Goal: Information Seeking & Learning: Learn about a topic

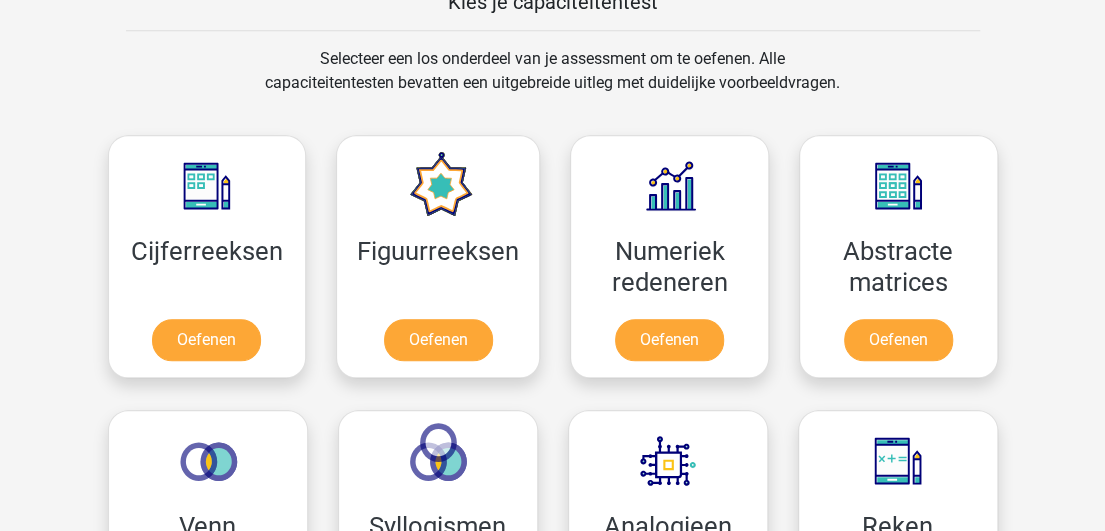
scroll to position [808, 0]
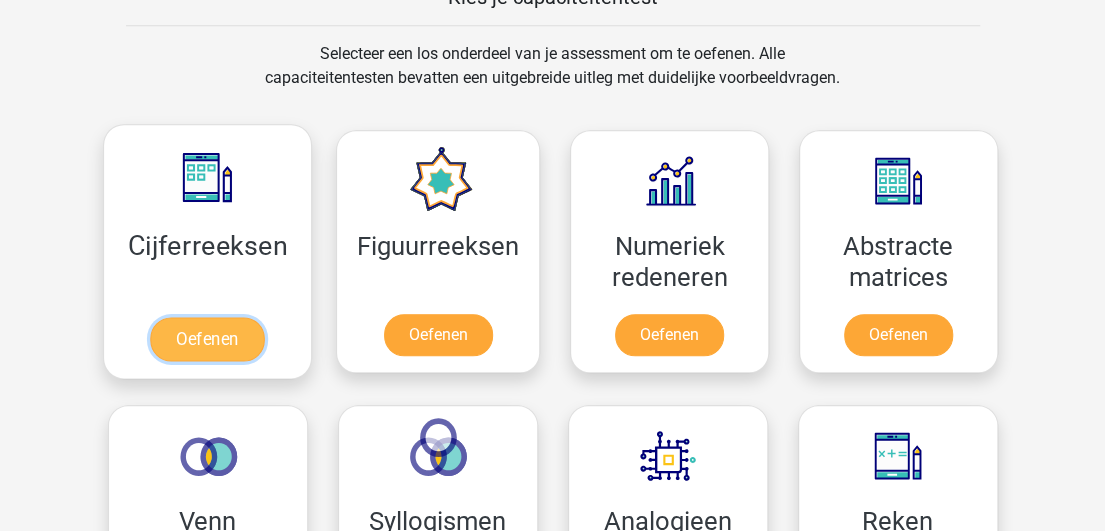
click at [201, 342] on link "Oefenen" at bounding box center [207, 339] width 114 height 44
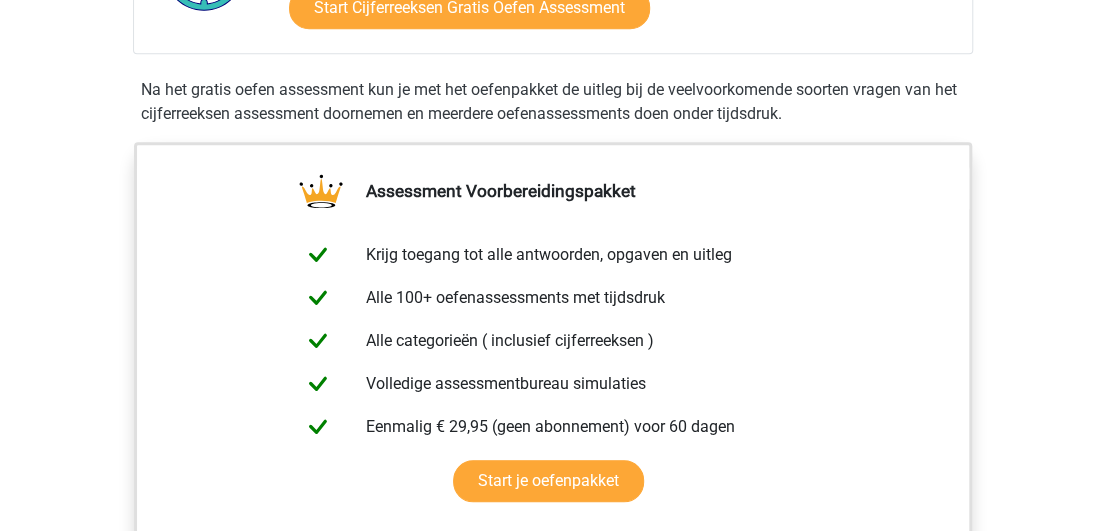
scroll to position [602, 0]
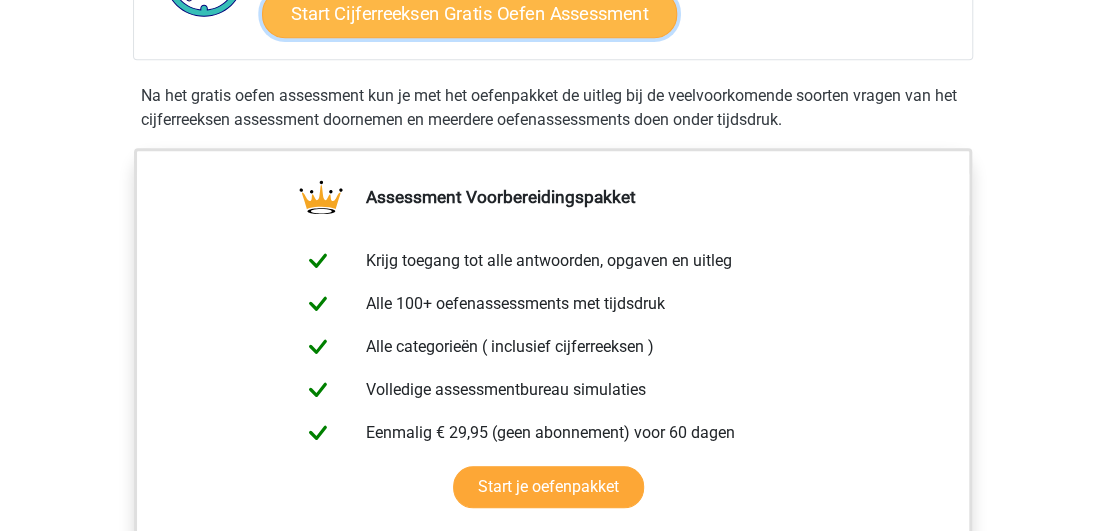
click at [588, 35] on link "Start Cijferreeksen Gratis Oefen Assessment" at bounding box center [469, 13] width 415 height 48
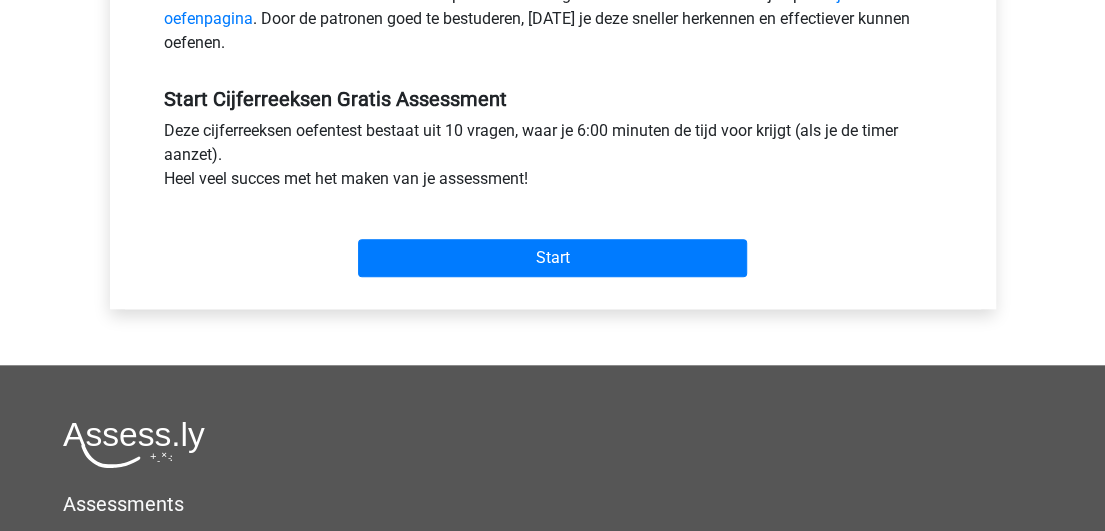
scroll to position [704, 0]
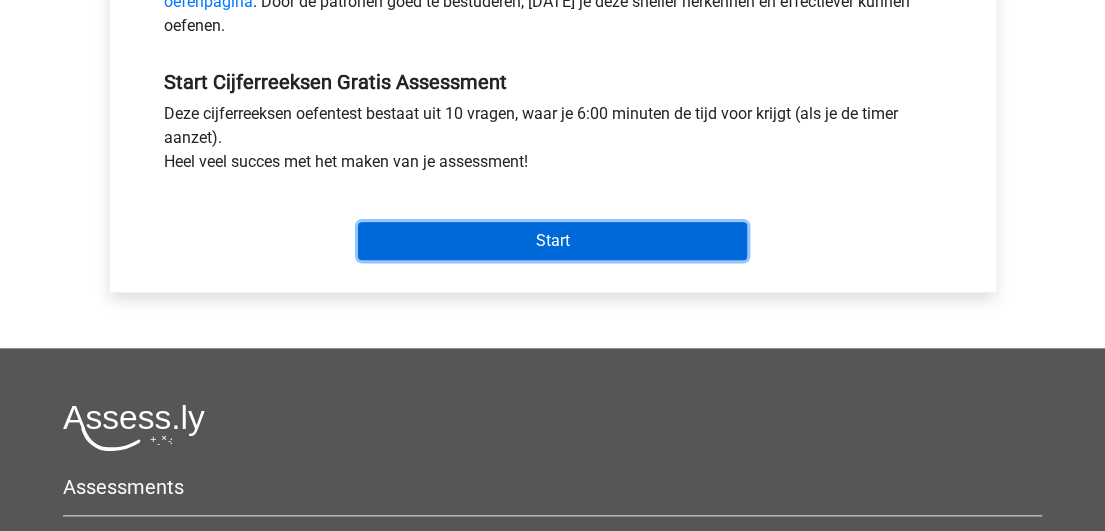
click at [622, 240] on input "Start" at bounding box center [552, 241] width 389 height 38
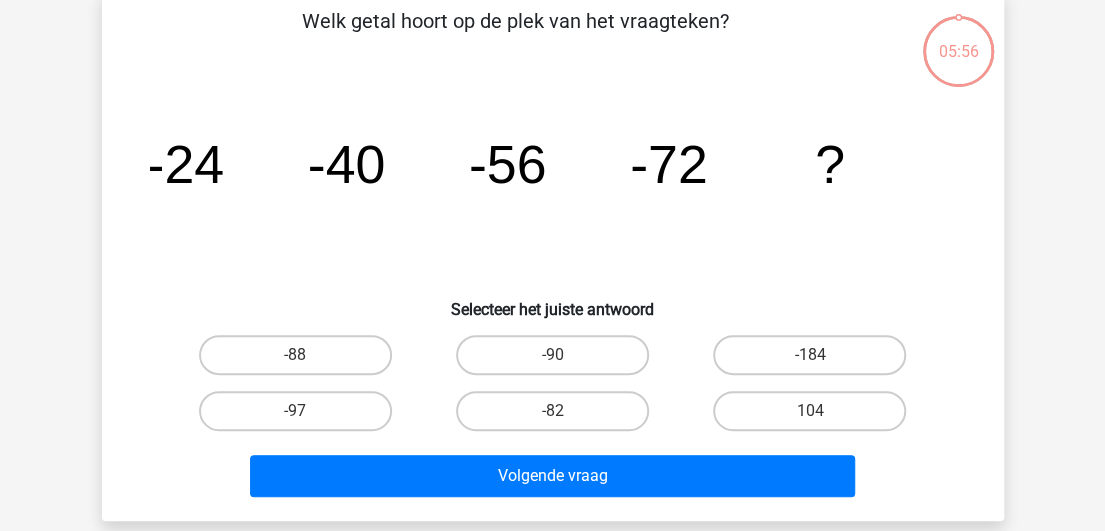
scroll to position [92, 0]
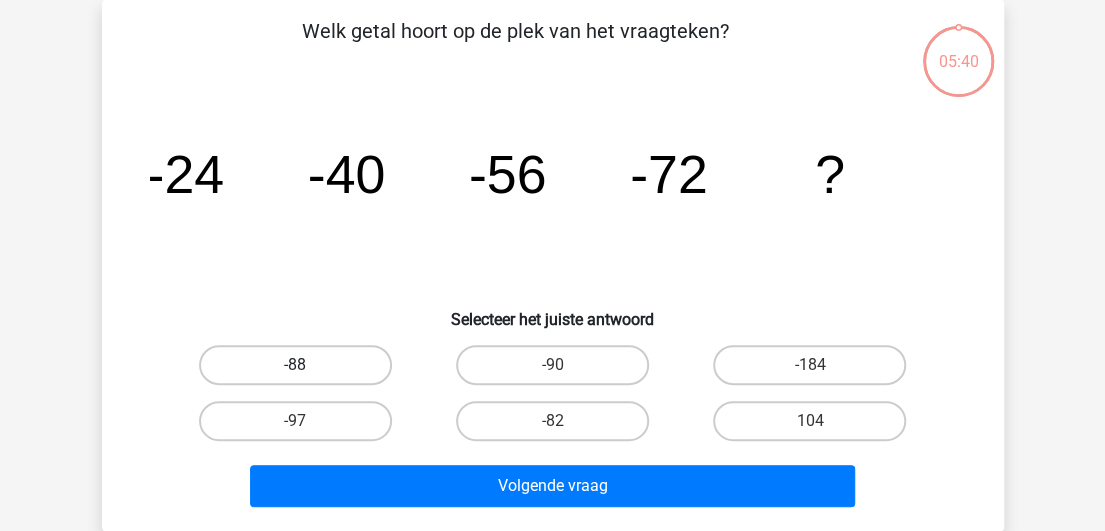
click at [339, 355] on label "-88" at bounding box center [295, 365] width 193 height 40
click at [308, 365] on input "-88" at bounding box center [301, 371] width 13 height 13
radio input "true"
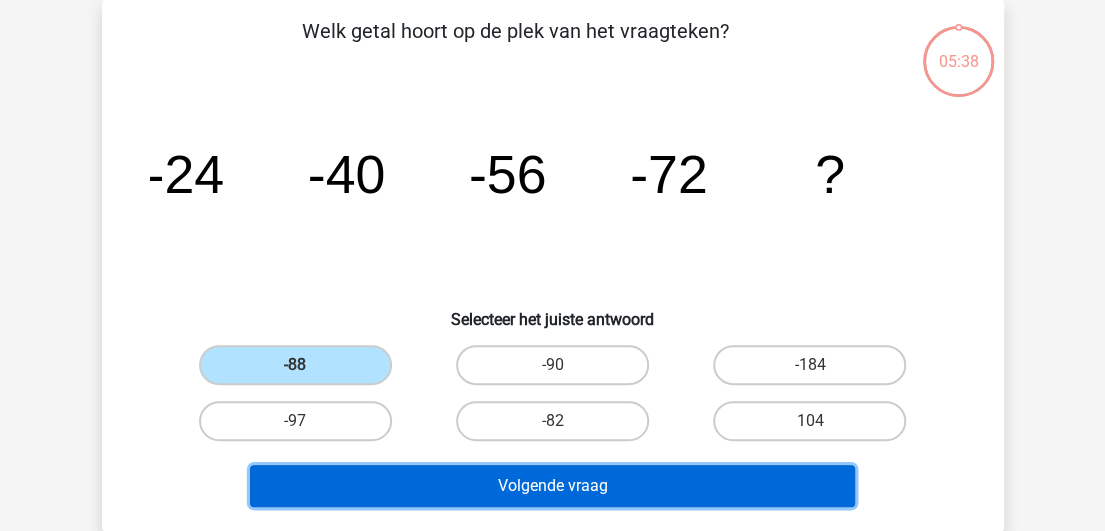
click at [596, 485] on button "Volgende vraag" at bounding box center [552, 486] width 605 height 42
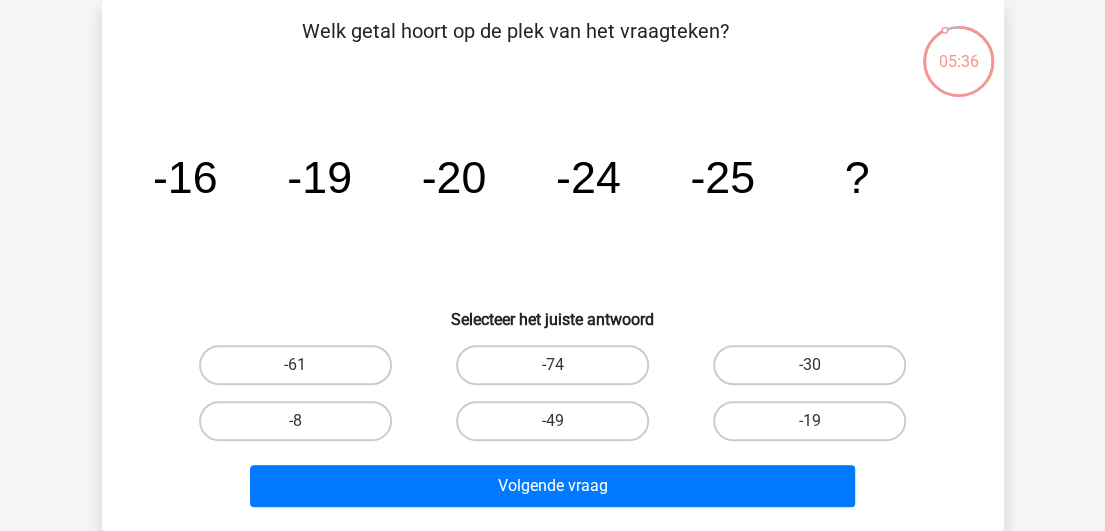
drag, startPoint x: 1099, startPoint y: 153, endPoint x: 1104, endPoint y: 183, distance: 30.4
click at [1104, 183] on html "Kies premium D conangelina@gmail.com" at bounding box center [552, 507] width 1105 height 1199
click at [845, 362] on label "-30" at bounding box center [809, 365] width 193 height 40
click at [823, 365] on input "-30" at bounding box center [816, 371] width 13 height 13
radio input "true"
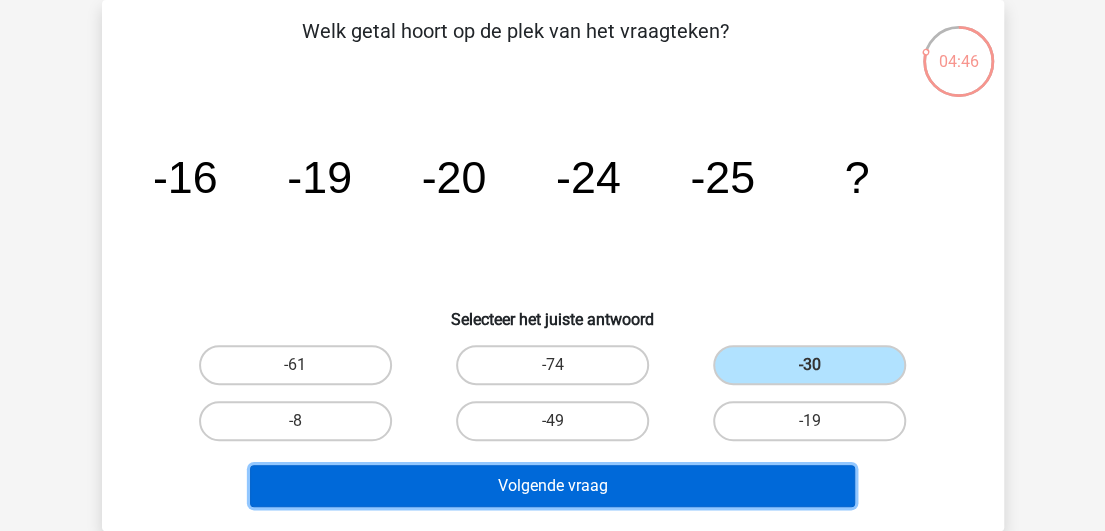
click at [648, 486] on button "Volgende vraag" at bounding box center [552, 486] width 605 height 42
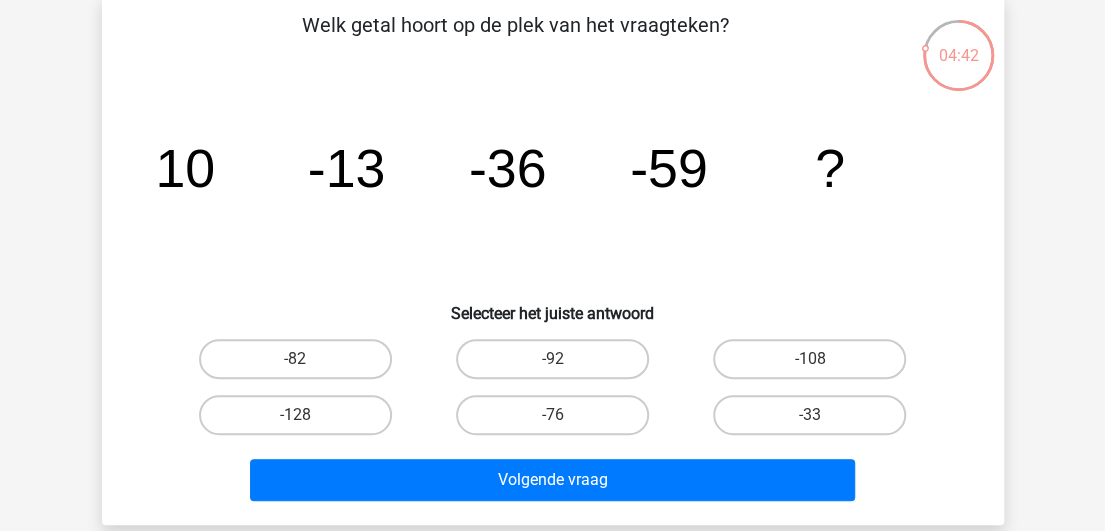
scroll to position [99, 0]
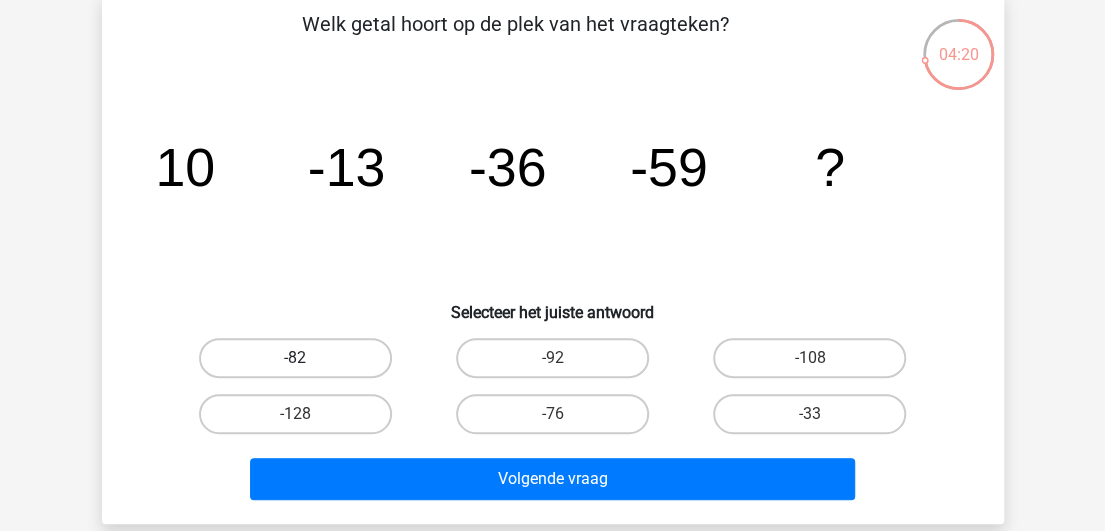
click at [338, 347] on label "-82" at bounding box center [295, 358] width 193 height 40
click at [308, 358] on input "-82" at bounding box center [301, 364] width 13 height 13
radio input "true"
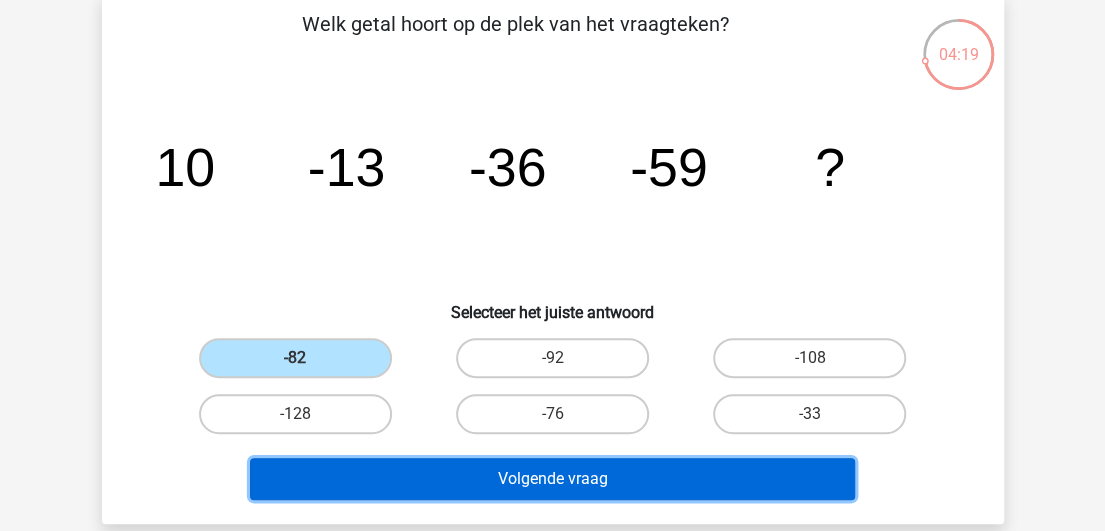
click at [632, 489] on button "Volgende vraag" at bounding box center [552, 479] width 605 height 42
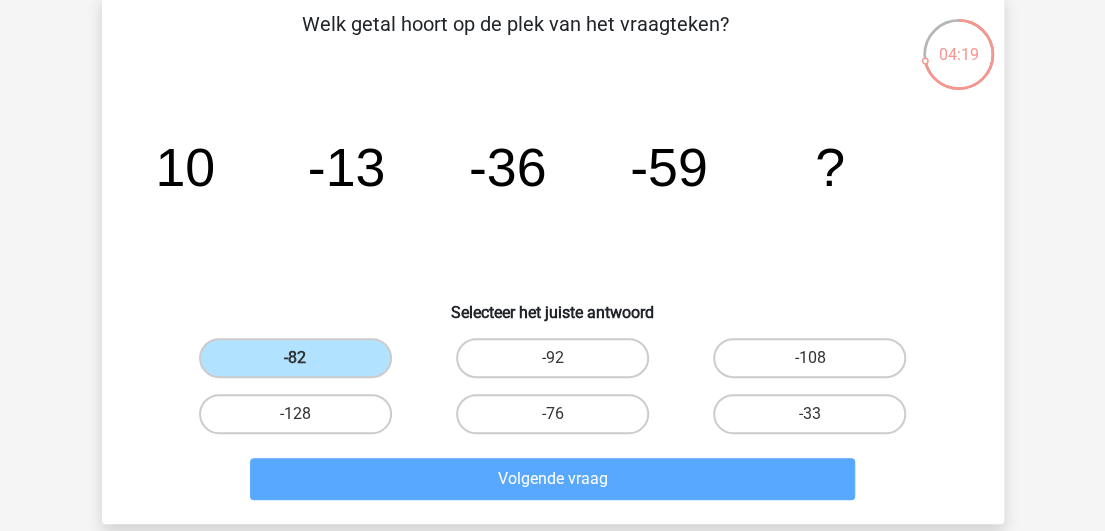
scroll to position [92, 0]
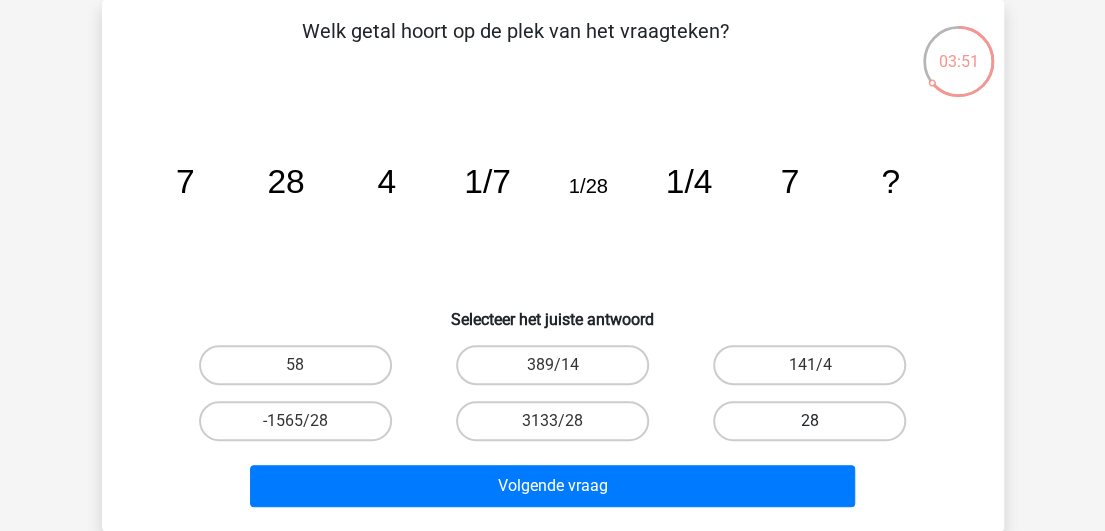
click at [834, 430] on label "28" at bounding box center [809, 421] width 193 height 40
click at [823, 430] on input "28" at bounding box center [816, 427] width 13 height 13
radio input "true"
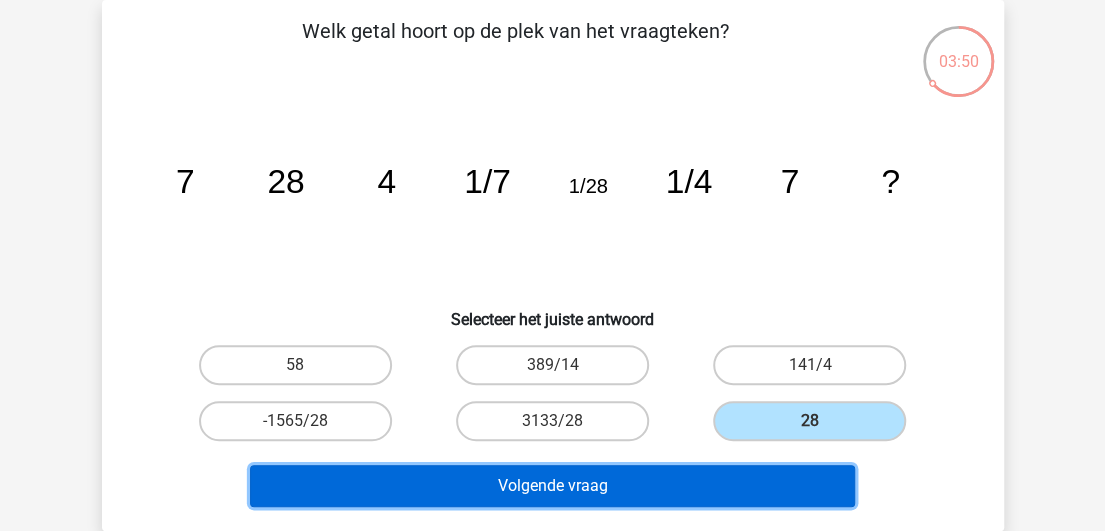
click at [629, 487] on button "Volgende vraag" at bounding box center [552, 486] width 605 height 42
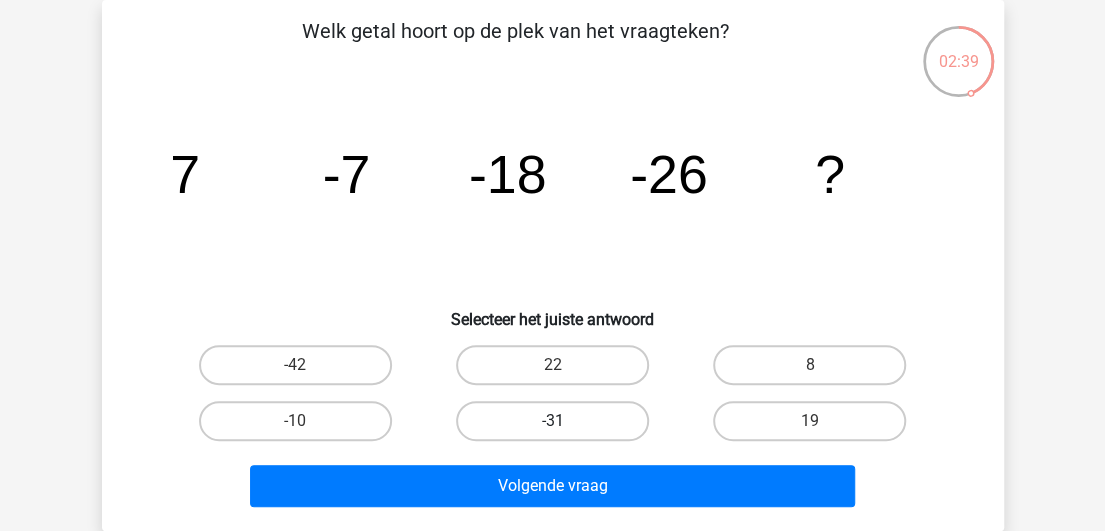
click at [572, 418] on label "-31" at bounding box center [552, 421] width 193 height 40
click at [565, 421] on input "-31" at bounding box center [558, 427] width 13 height 13
radio input "true"
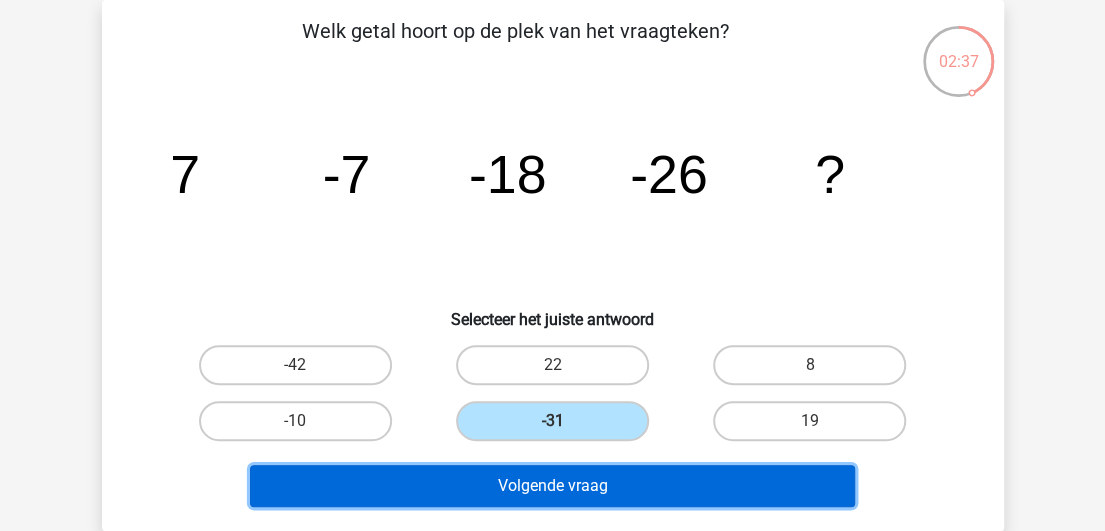
click at [610, 475] on button "Volgende vraag" at bounding box center [552, 486] width 605 height 42
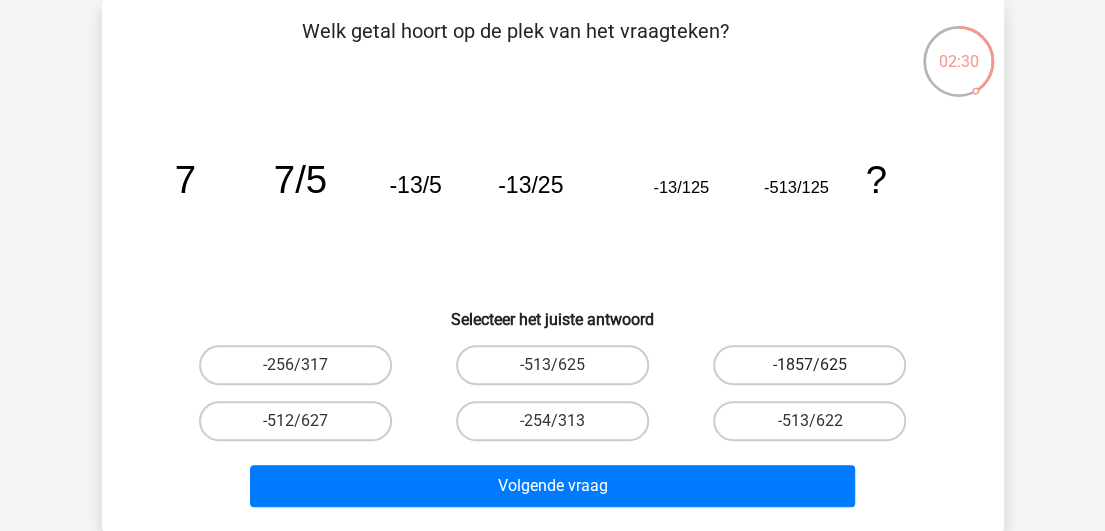
click at [863, 368] on label "-1857/625" at bounding box center [809, 365] width 193 height 40
click at [823, 368] on input "-1857/625" at bounding box center [816, 371] width 13 height 13
radio input "true"
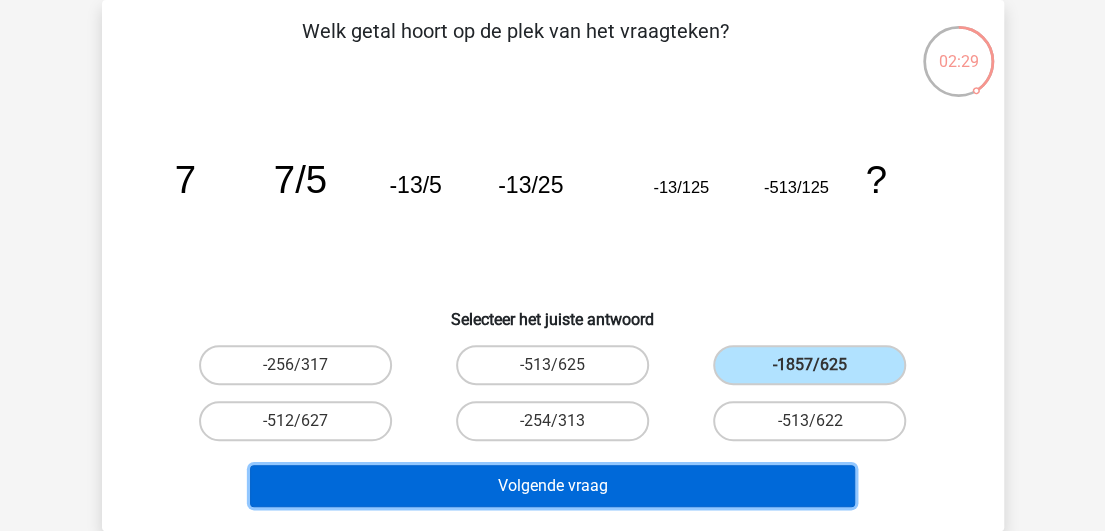
click at [726, 485] on button "Volgende vraag" at bounding box center [552, 486] width 605 height 42
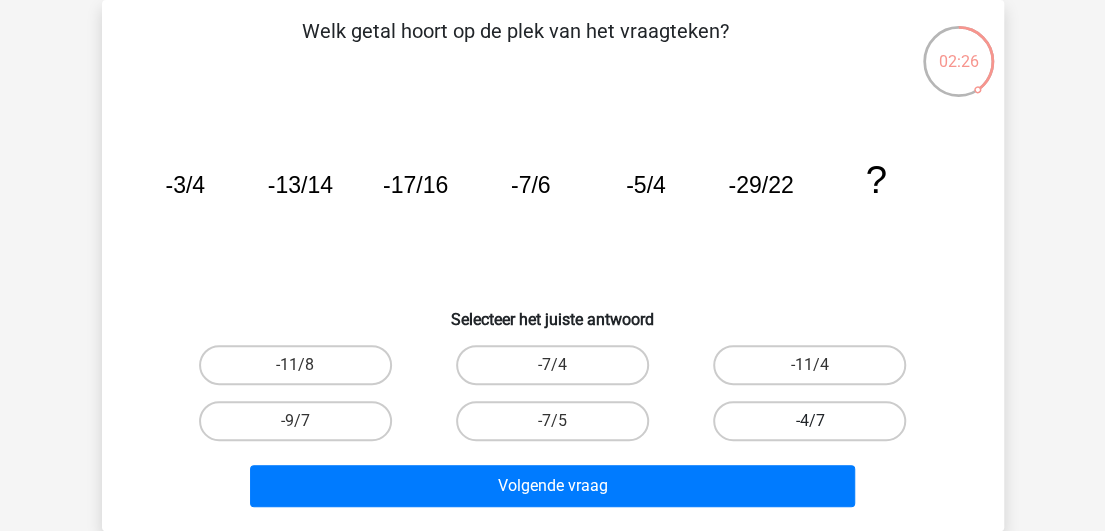
click at [854, 418] on label "-4/7" at bounding box center [809, 421] width 193 height 40
click at [823, 421] on input "-4/7" at bounding box center [816, 427] width 13 height 13
radio input "true"
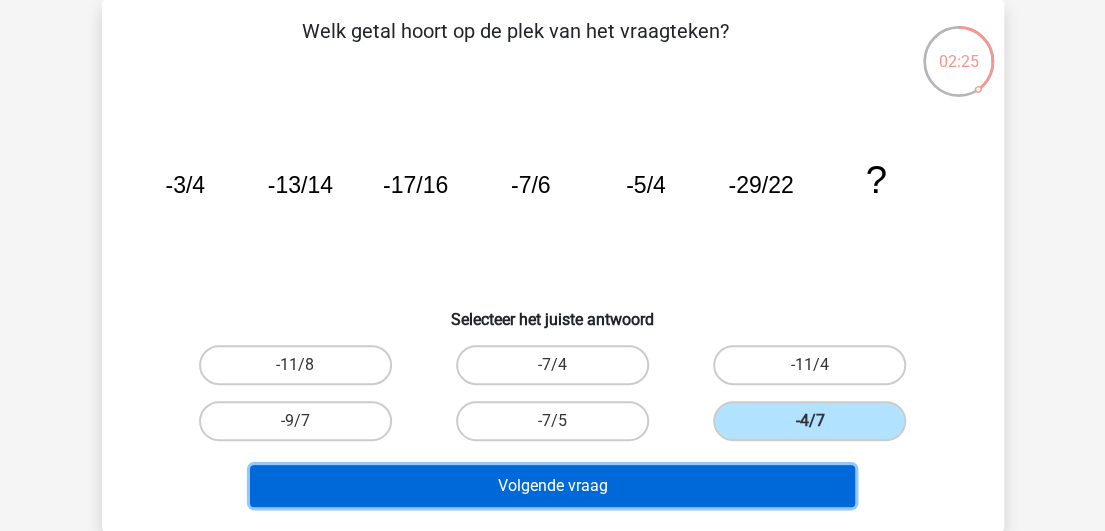
click at [785, 481] on button "Volgende vraag" at bounding box center [552, 486] width 605 height 42
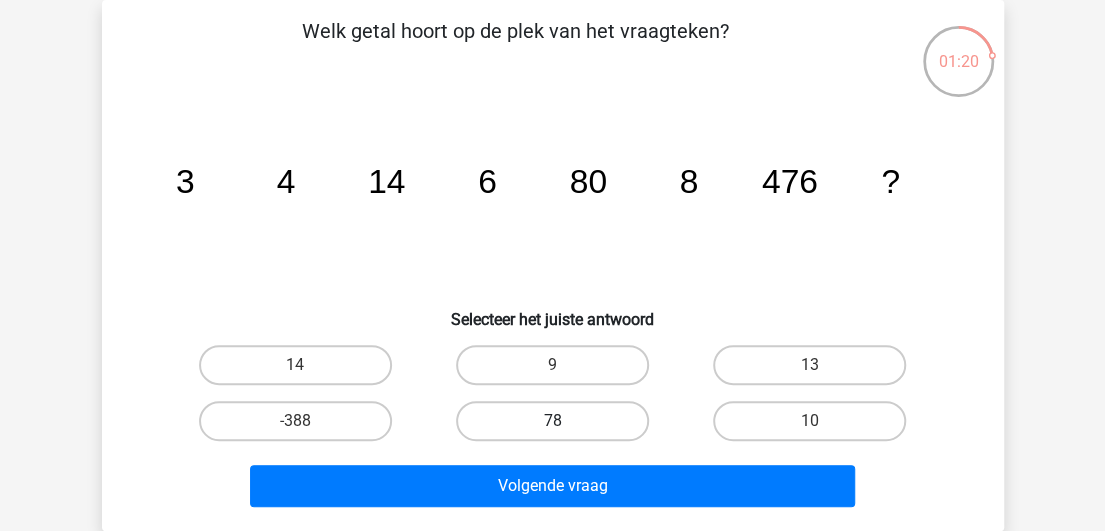
click at [582, 419] on label "78" at bounding box center [552, 421] width 193 height 40
click at [565, 421] on input "78" at bounding box center [558, 427] width 13 height 13
radio input "true"
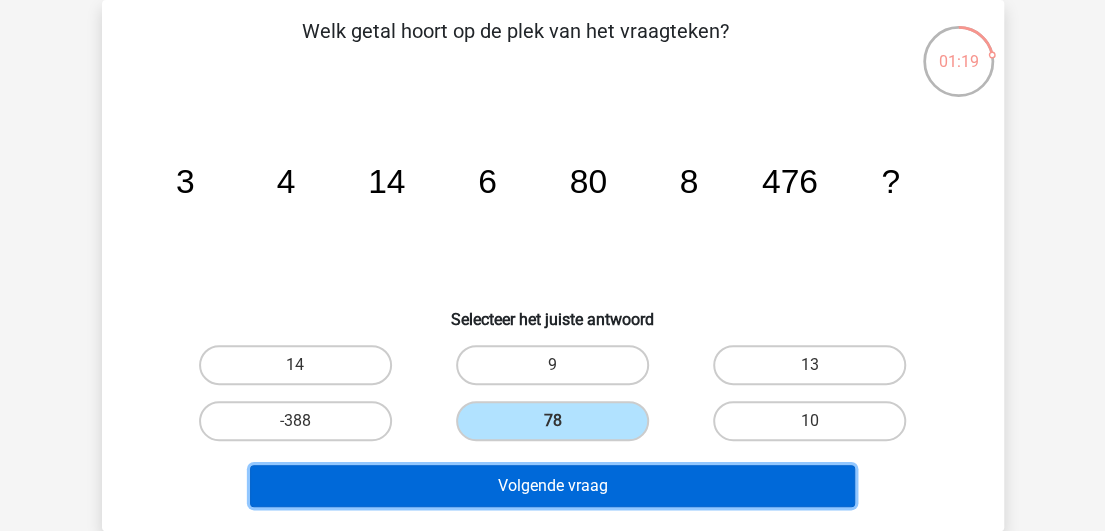
click at [626, 488] on button "Volgende vraag" at bounding box center [552, 486] width 605 height 42
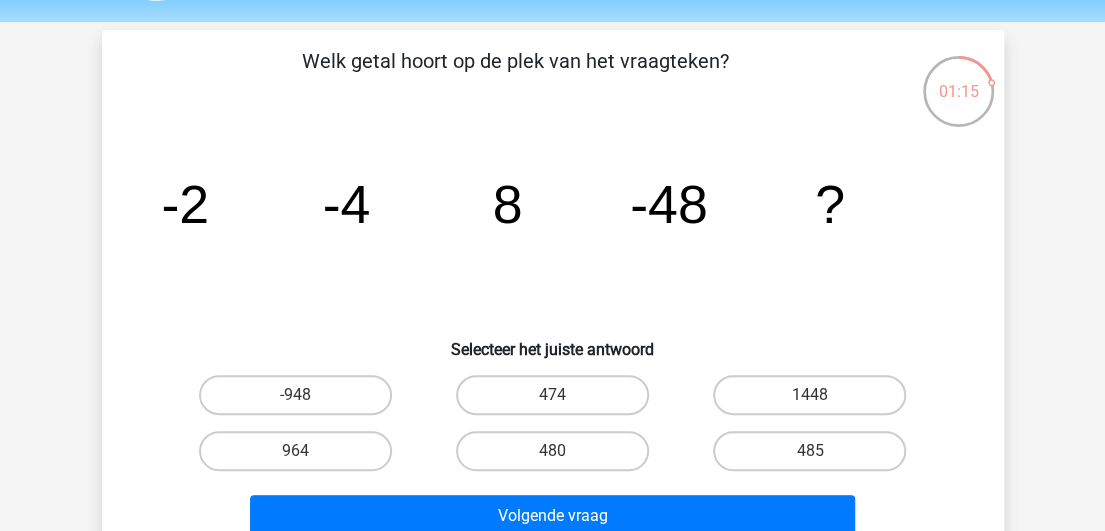
scroll to position [56, 0]
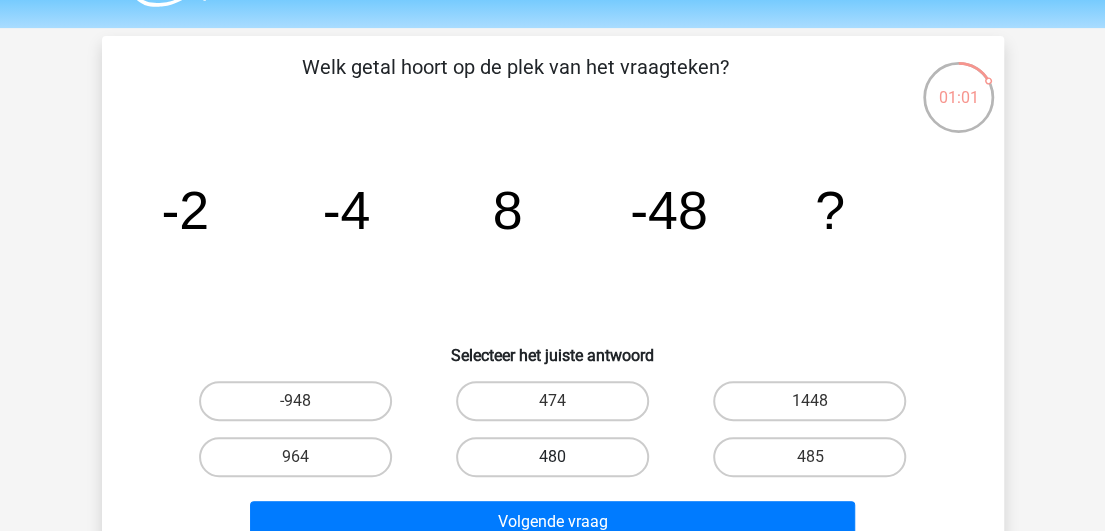
click at [598, 446] on label "480" at bounding box center [552, 457] width 193 height 40
click at [565, 457] on input "480" at bounding box center [558, 463] width 13 height 13
radio input "true"
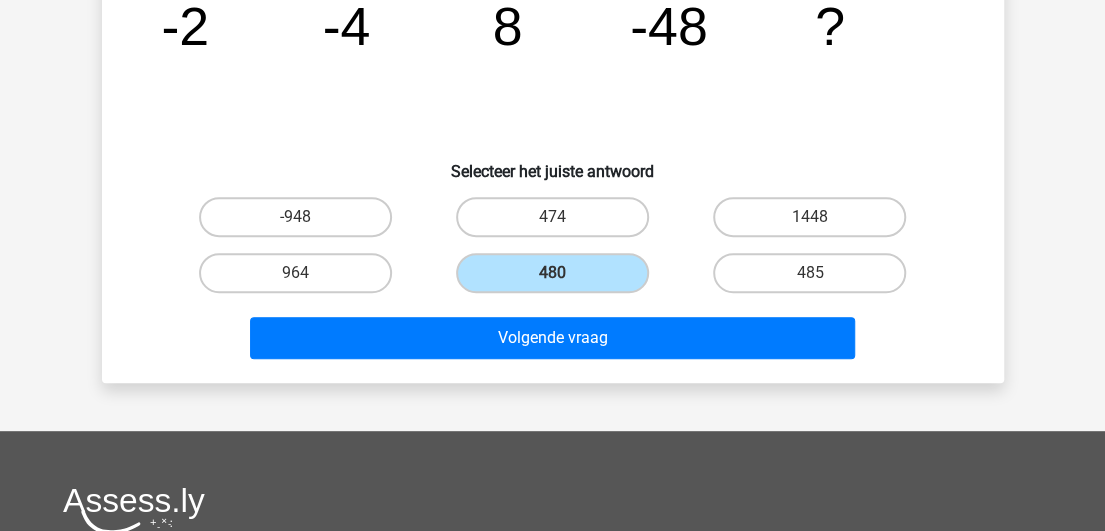
scroll to position [271, 0]
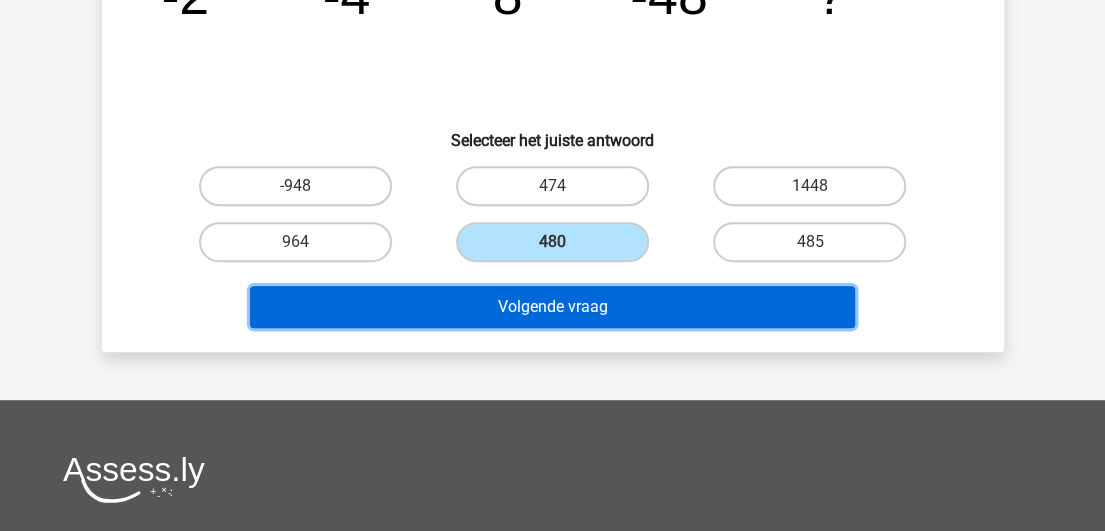
click at [708, 307] on button "Volgende vraag" at bounding box center [552, 307] width 605 height 42
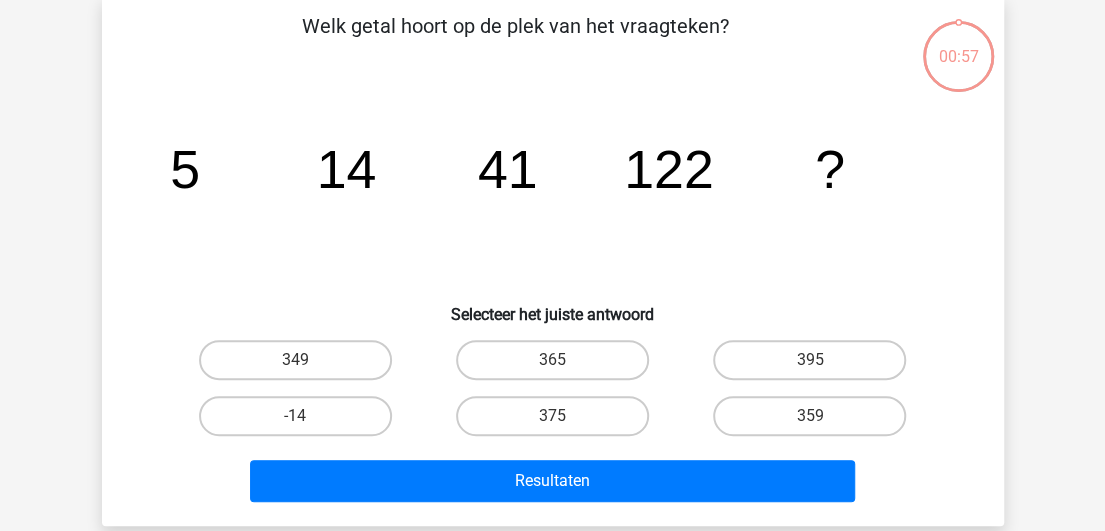
scroll to position [92, 0]
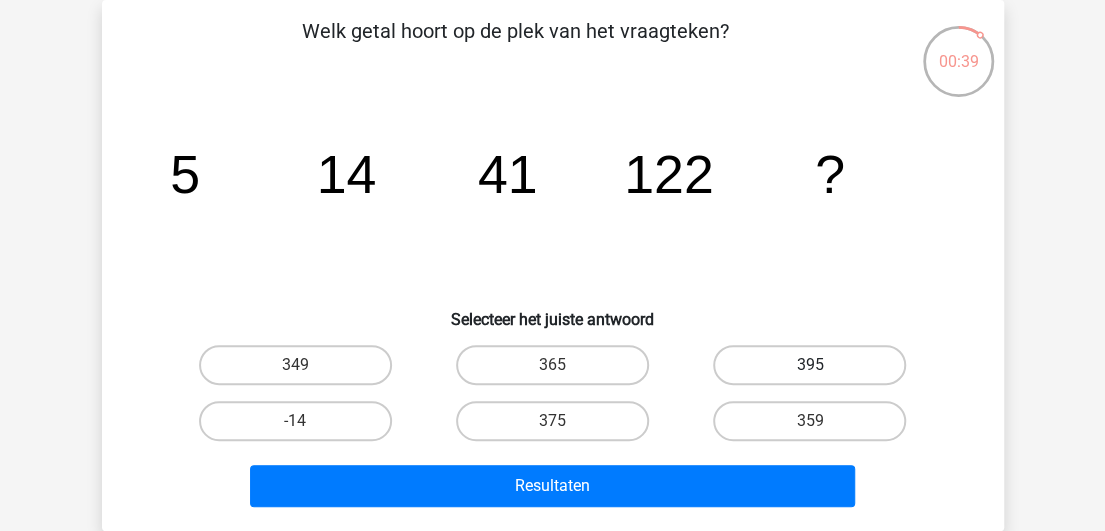
click at [855, 361] on label "395" at bounding box center [809, 365] width 193 height 40
click at [823, 365] on input "395" at bounding box center [816, 371] width 13 height 13
radio input "true"
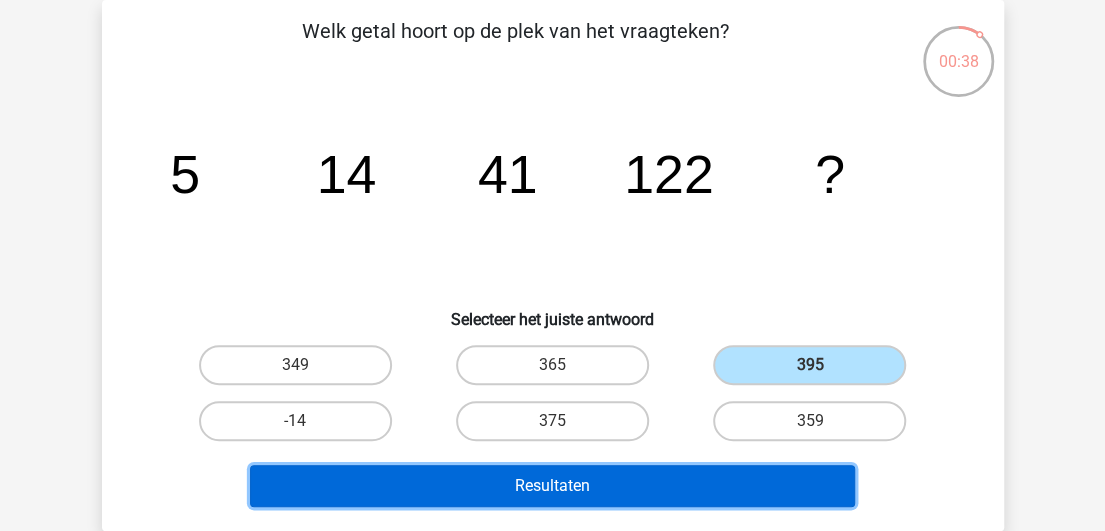
click at [706, 496] on button "Resultaten" at bounding box center [552, 486] width 605 height 42
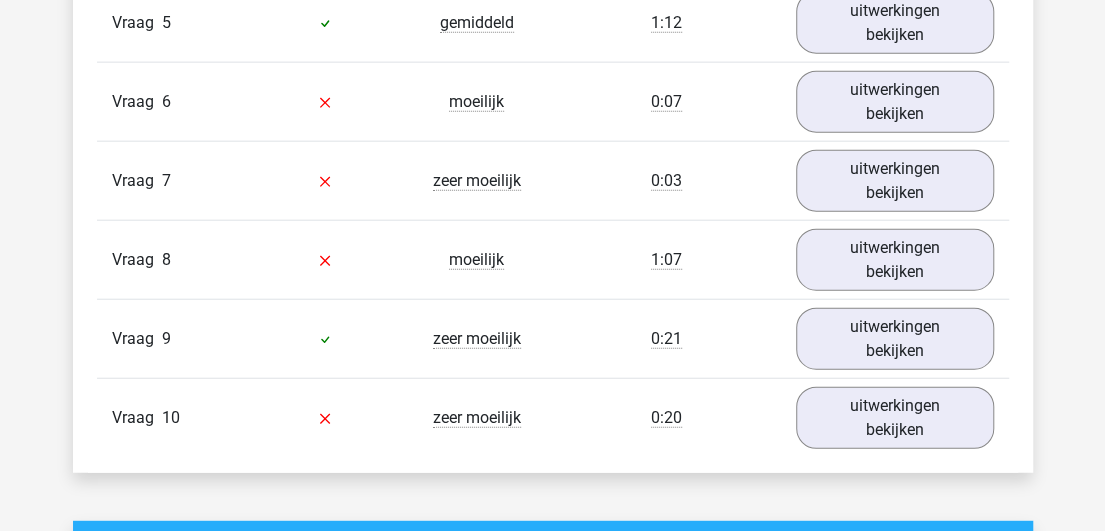
scroll to position [2040, 0]
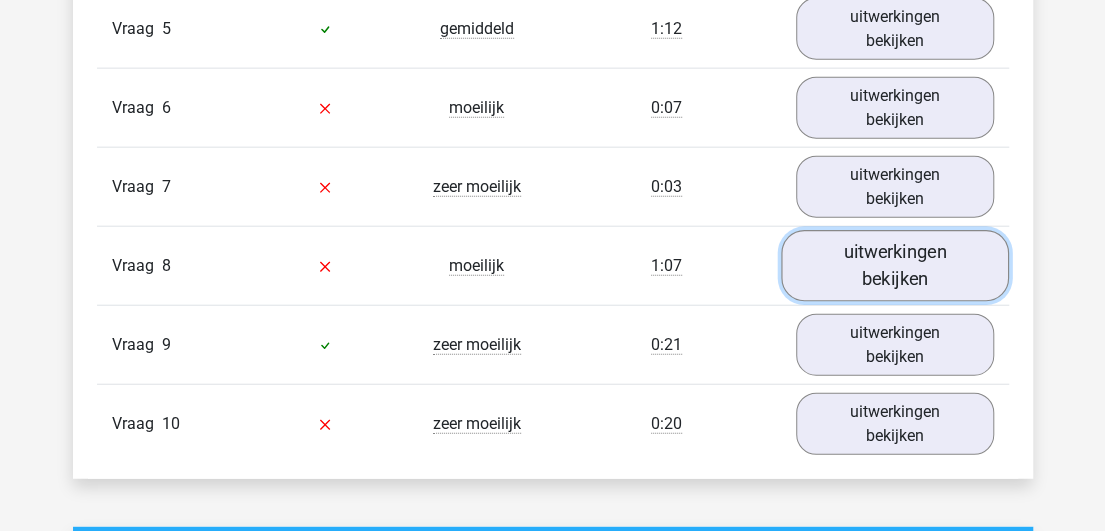
click at [875, 254] on link "uitwerkingen bekijken" at bounding box center [895, 266] width 228 height 71
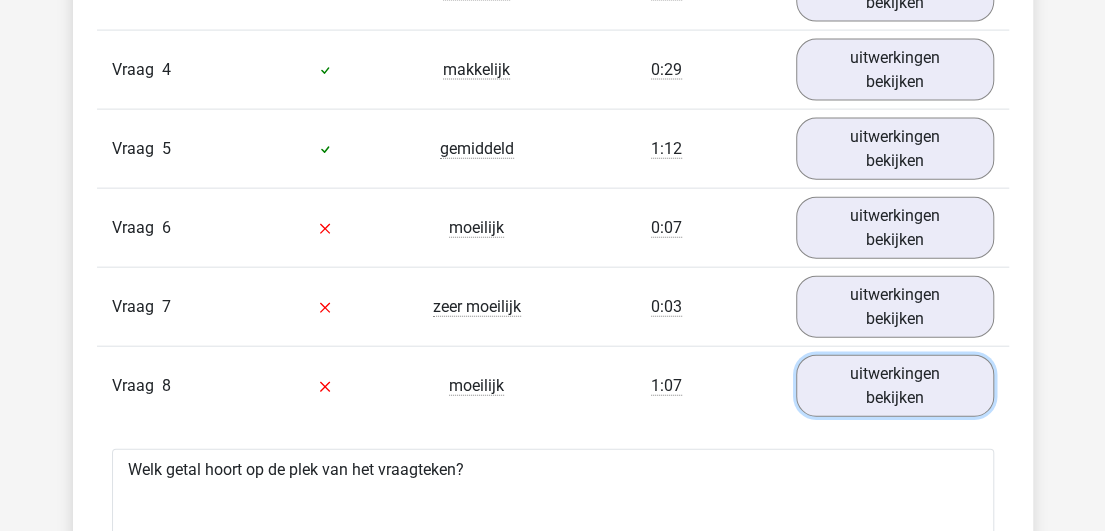
scroll to position [1927, 0]
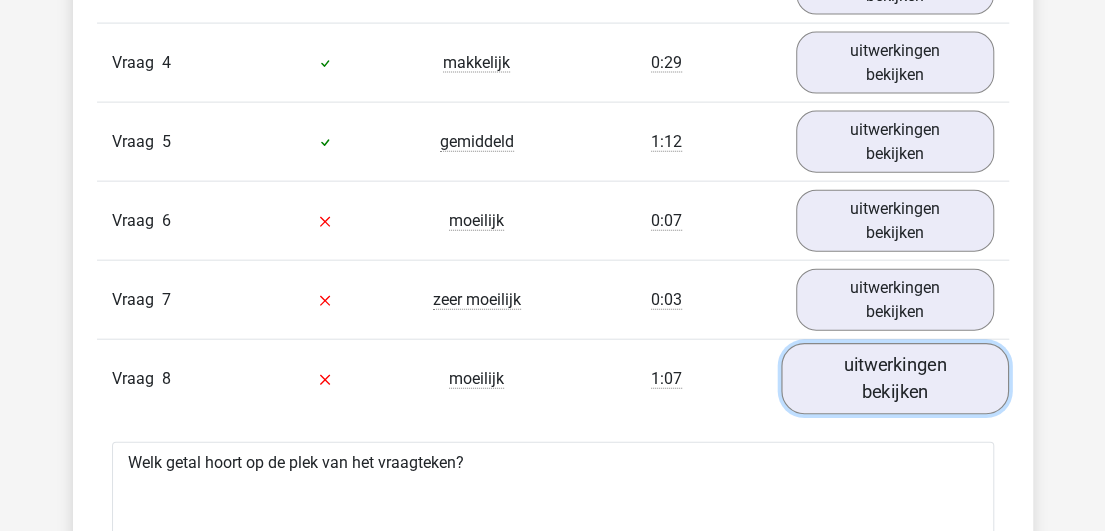
click at [902, 388] on link "uitwerkingen bekijken" at bounding box center [895, 379] width 228 height 71
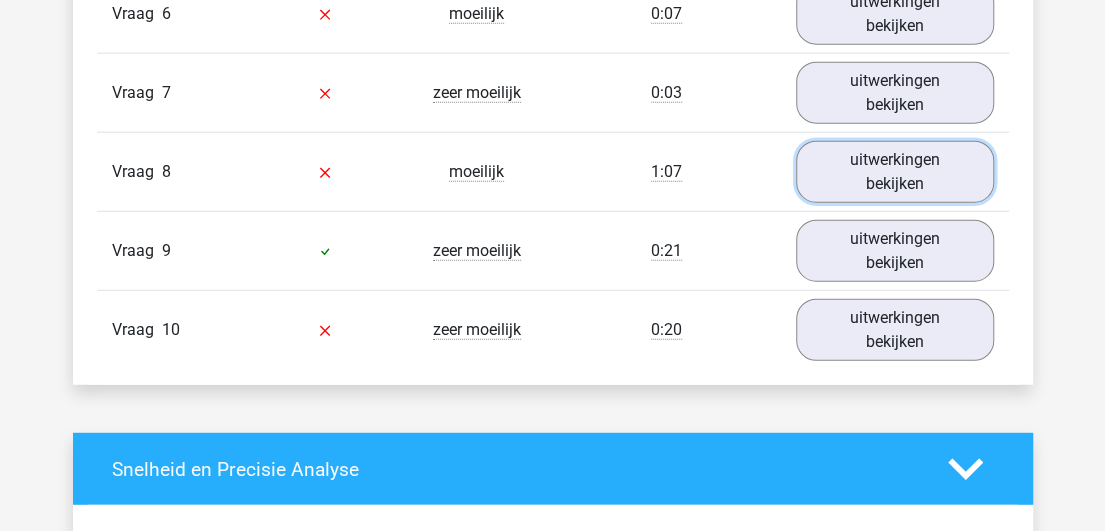
scroll to position [2110, 0]
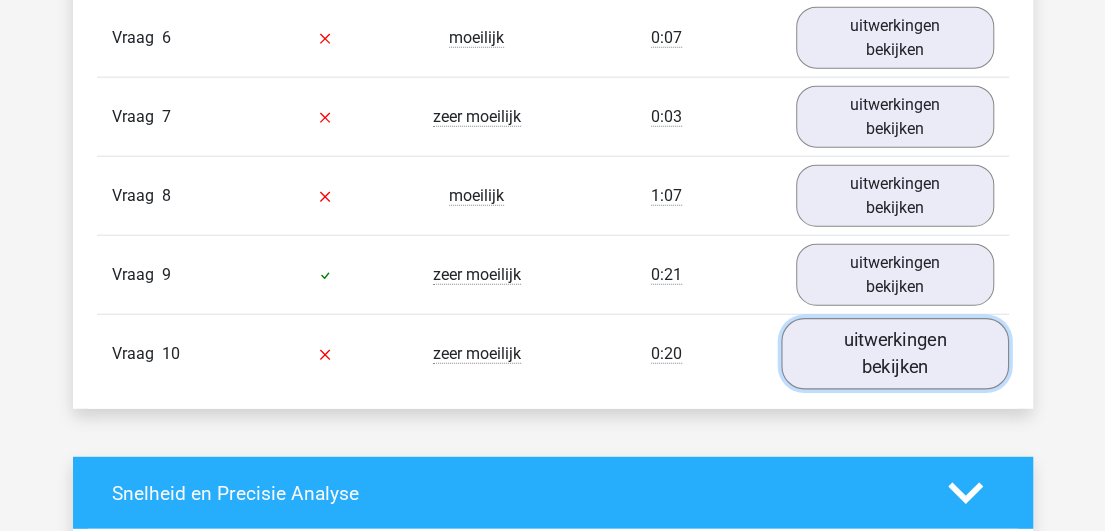
click at [903, 368] on link "uitwerkingen bekijken" at bounding box center [895, 354] width 228 height 71
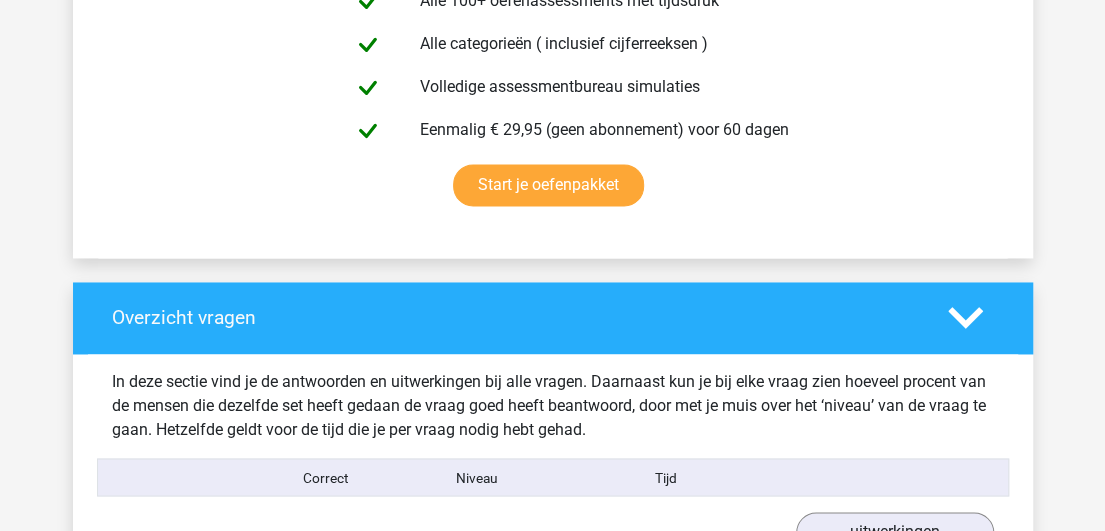
scroll to position [1155, 0]
